Goal: Information Seeking & Learning: Learn about a topic

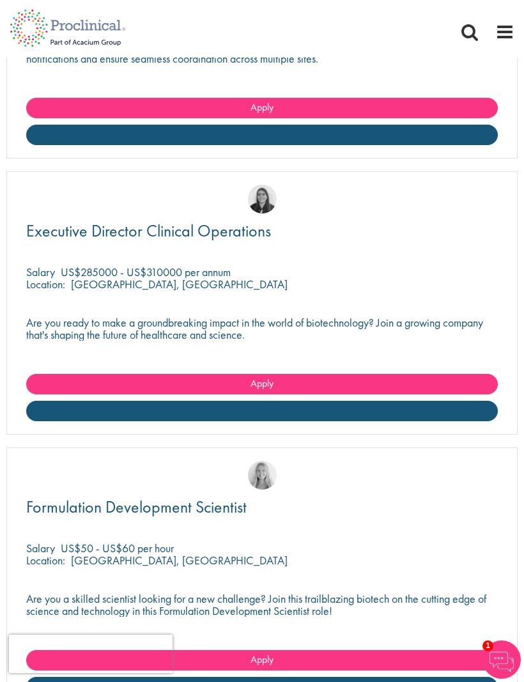
scroll to position [4660, 0]
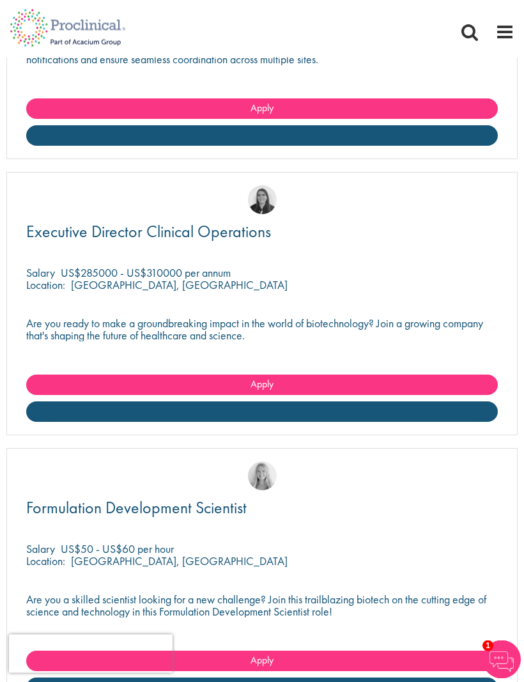
click at [356, 323] on p "Are you ready to make a groundbreaking impact in the world of biotechnology? Jo…" at bounding box center [262, 330] width 472 height 24
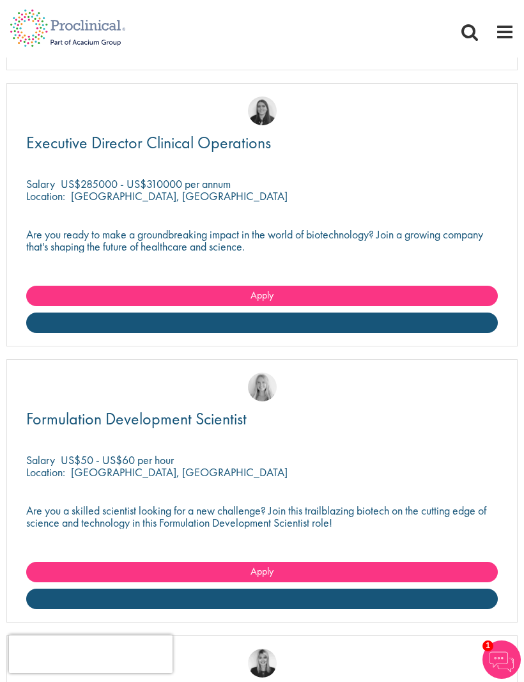
scroll to position [4752, 0]
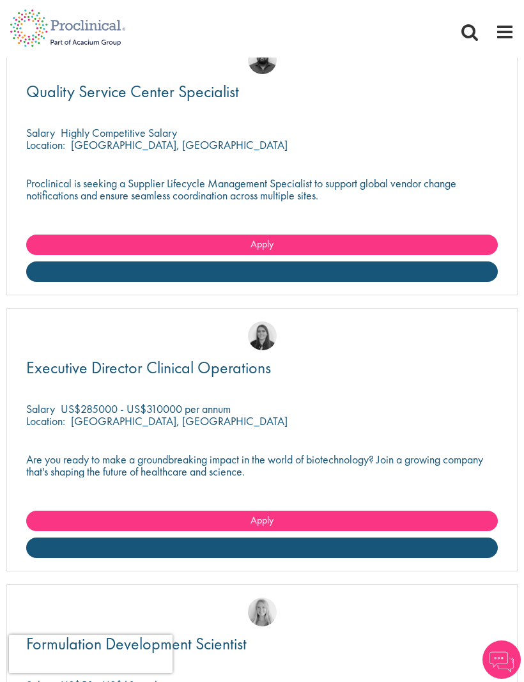
scroll to position [4800, 0]
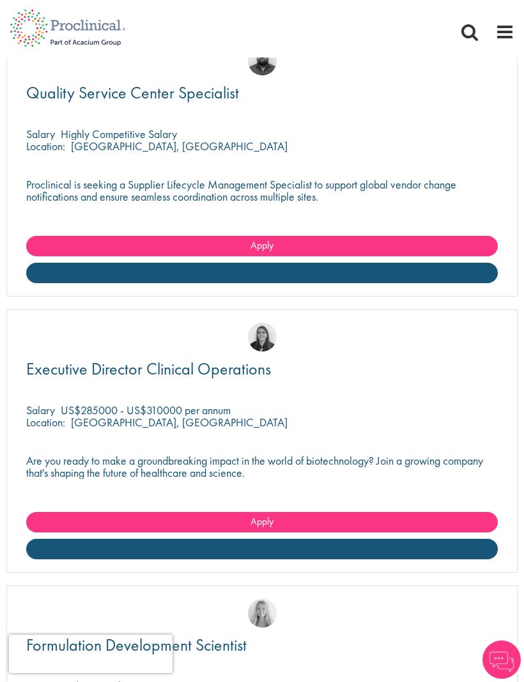
click at [299, 542] on link at bounding box center [262, 549] width 472 height 20
click at [222, 358] on span "Executive Director Clinical Operations" at bounding box center [148, 369] width 245 height 22
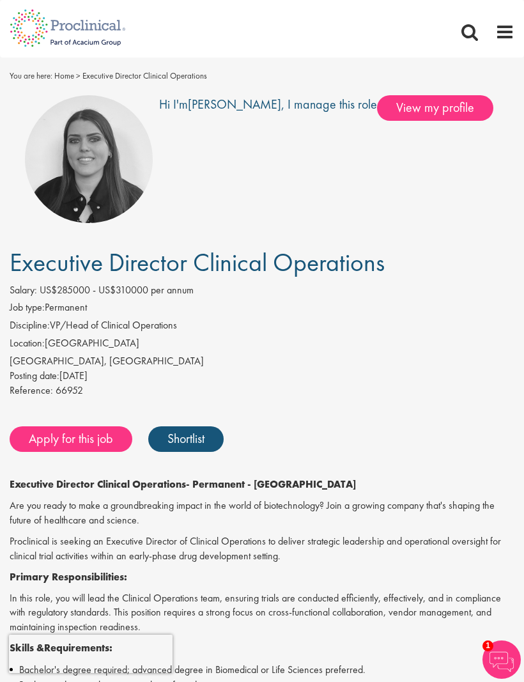
click at [414, 107] on span "View my profile" at bounding box center [435, 108] width 116 height 26
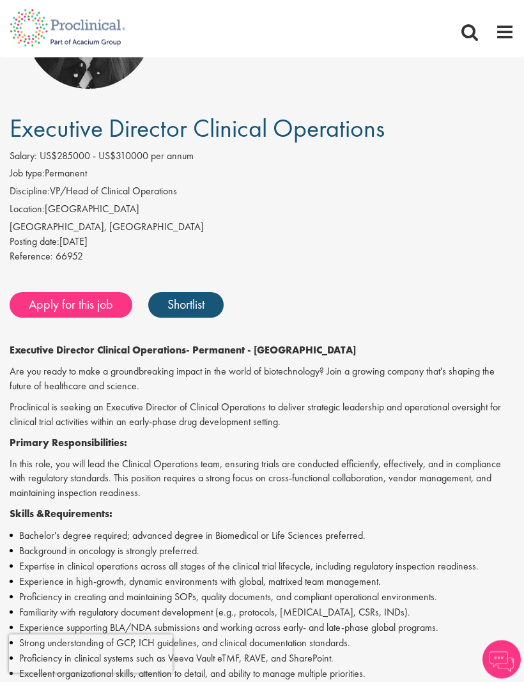
scroll to position [134, 0]
